Goal: Information Seeking & Learning: Learn about a topic

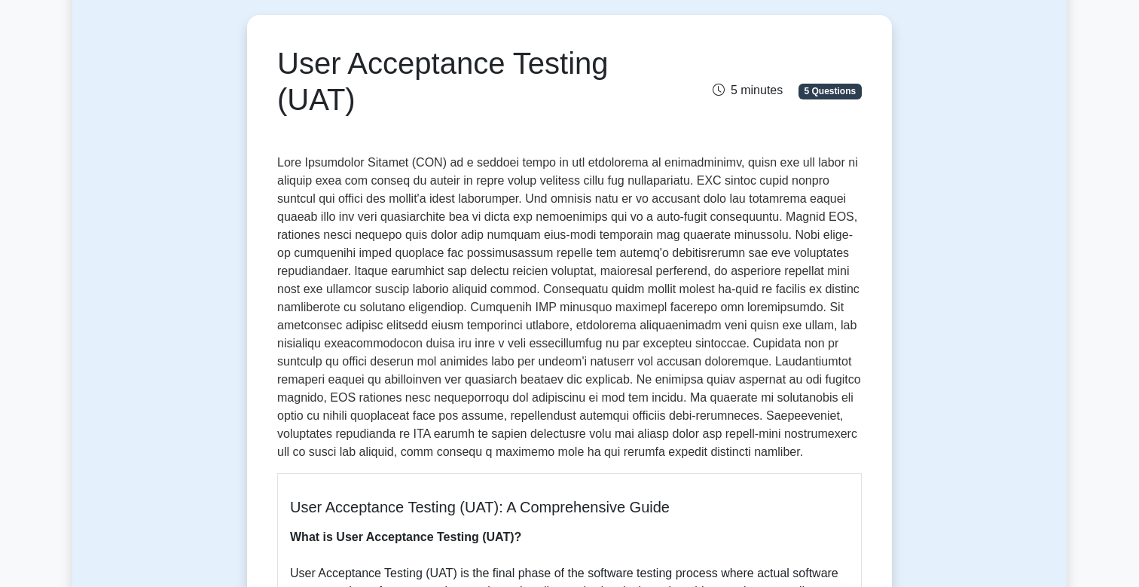
scroll to position [213, 0]
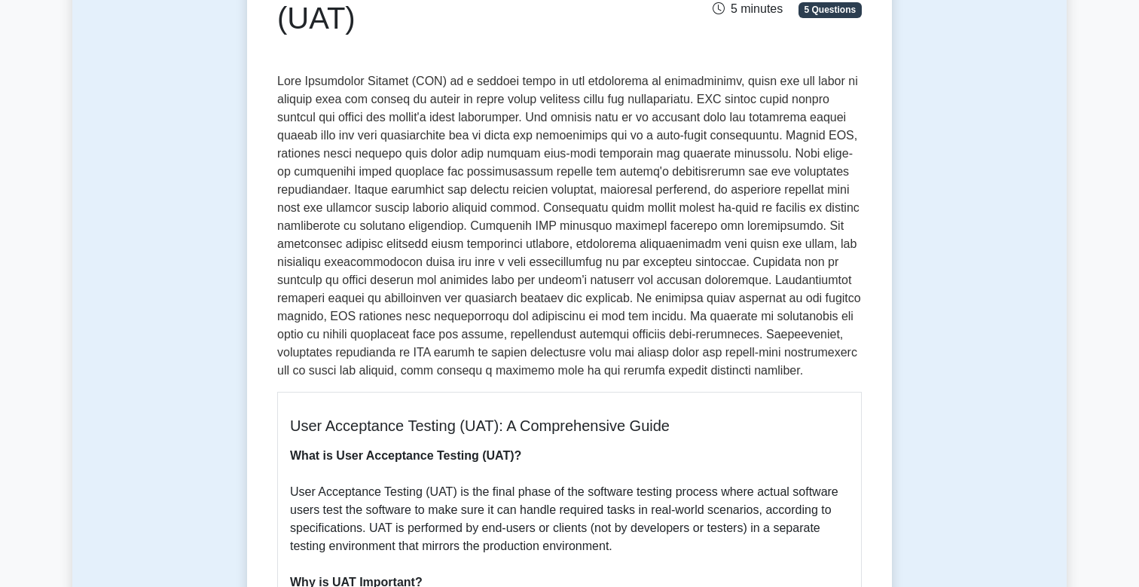
click at [604, 258] on p at bounding box center [569, 225] width 584 height 307
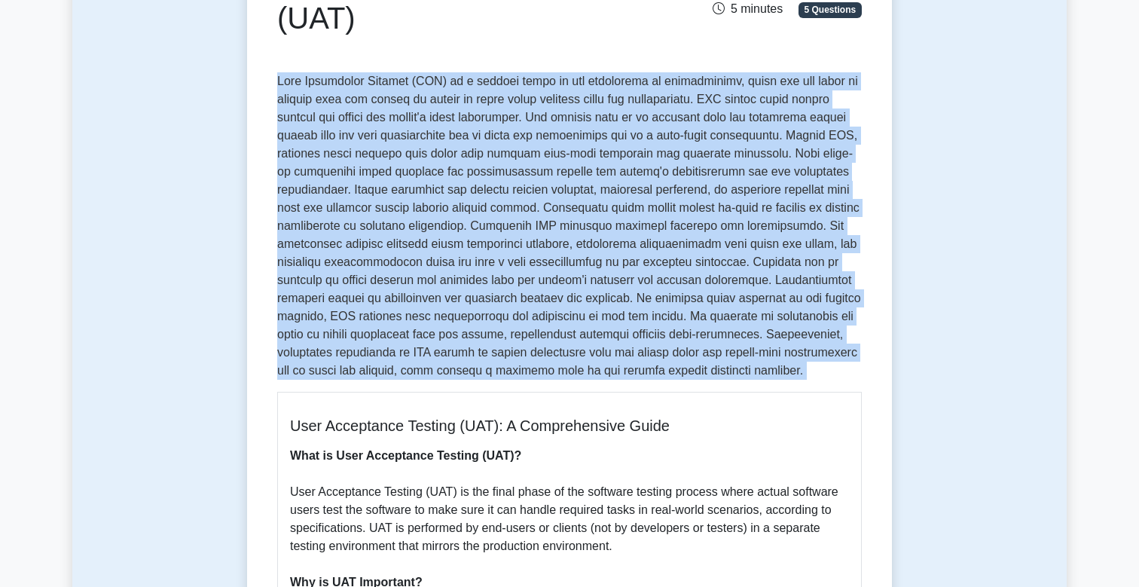
click at [604, 258] on p at bounding box center [569, 225] width 584 height 307
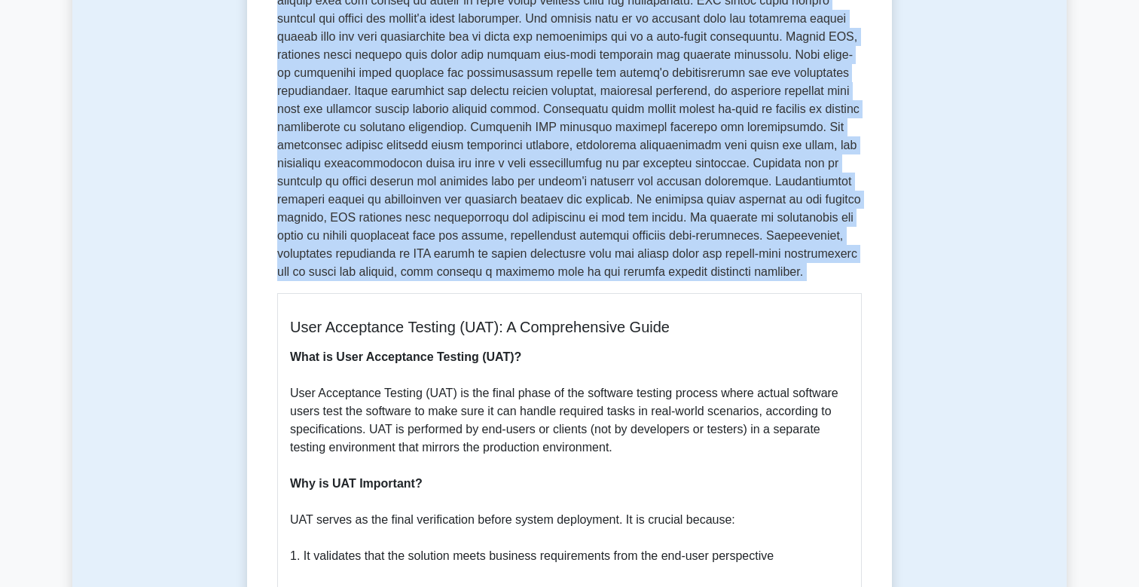
scroll to position [480, 0]
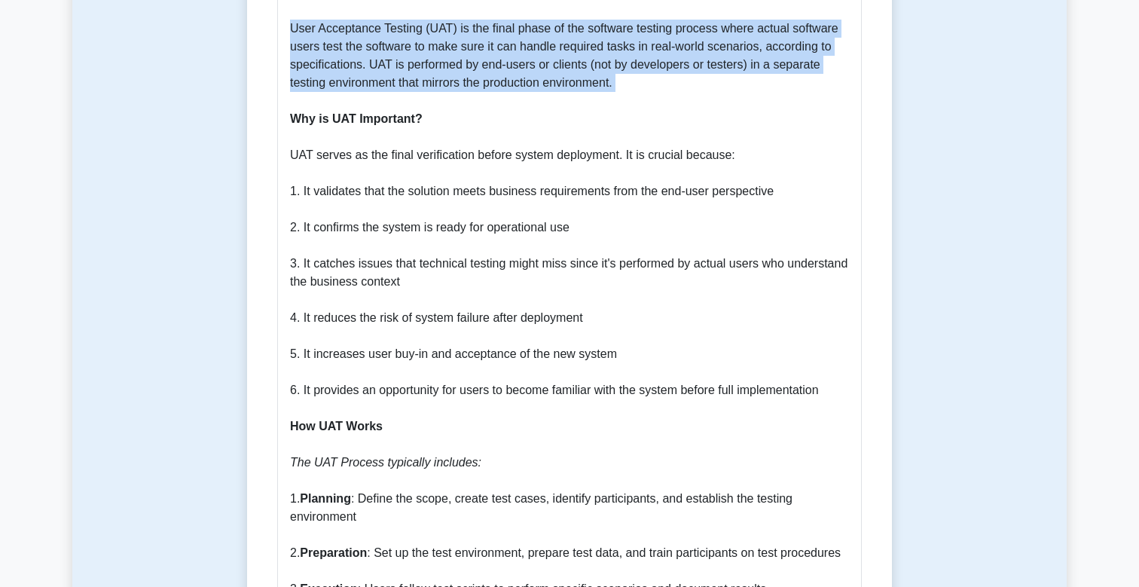
scroll to position [593, 0]
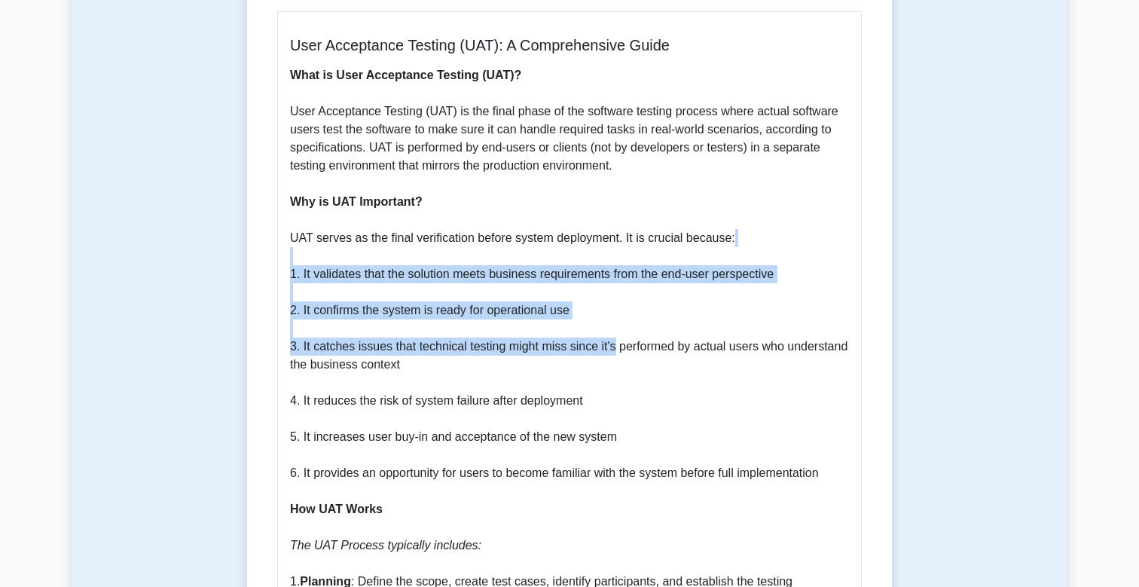
drag, startPoint x: 604, startPoint y: 258, endPoint x: 605, endPoint y: 343, distance: 85.1
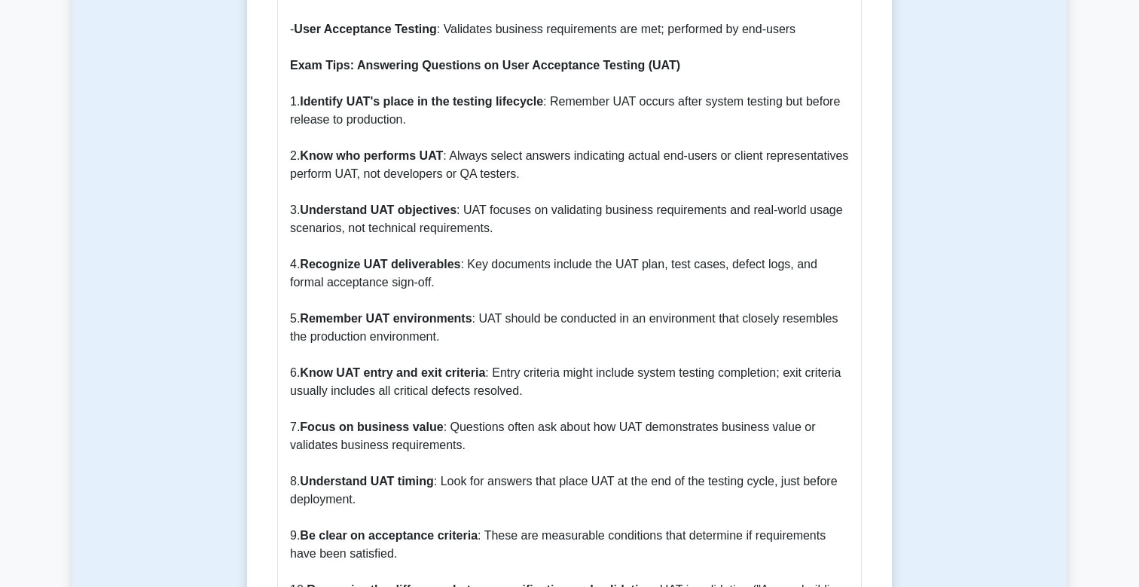
scroll to position [1792, 0]
